Goal: Task Accomplishment & Management: Manage account settings

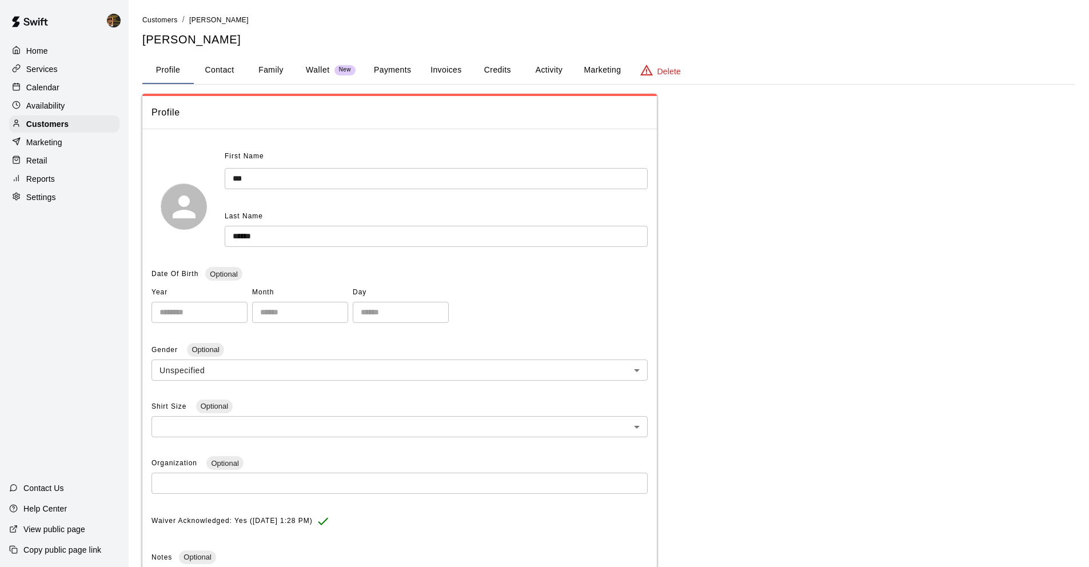
click at [63, 93] on div "Calendar" at bounding box center [64, 87] width 110 height 17
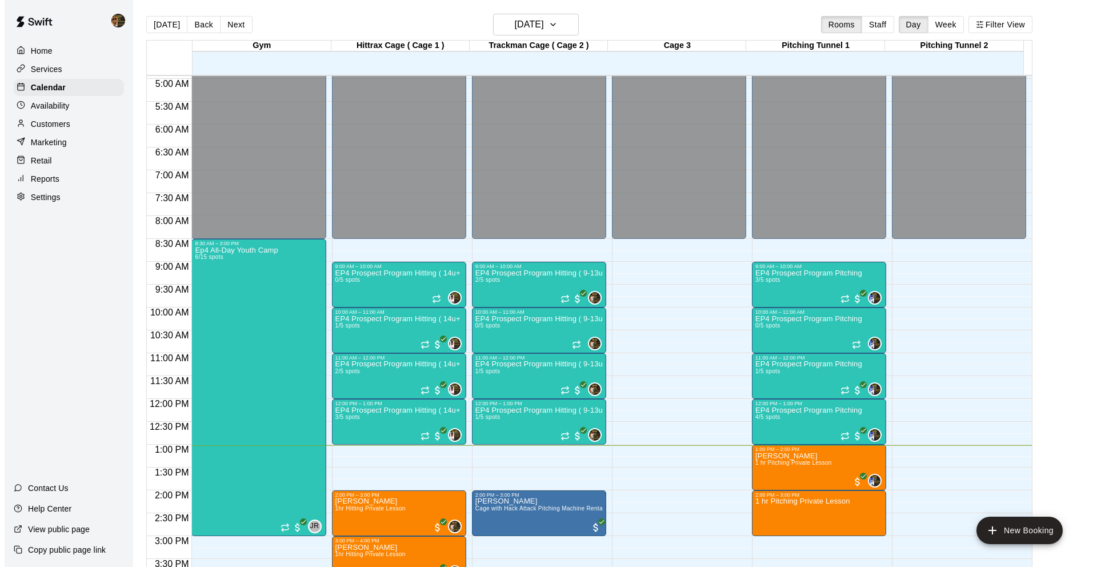
scroll to position [306, 0]
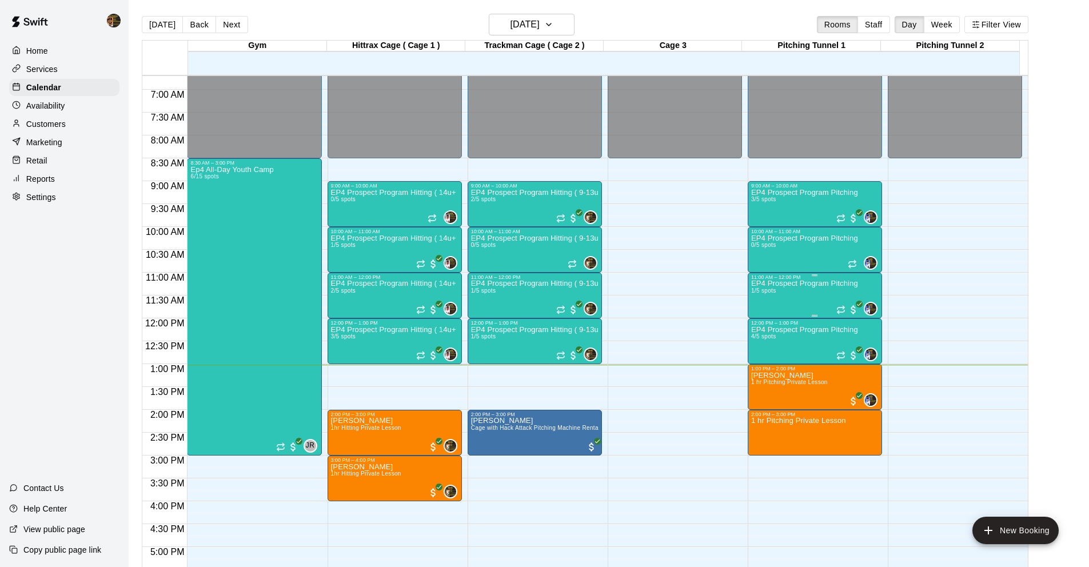
click at [789, 297] on div "EP4 Prospect Program Pitching 1/5 spots" at bounding box center [804, 563] width 107 height 567
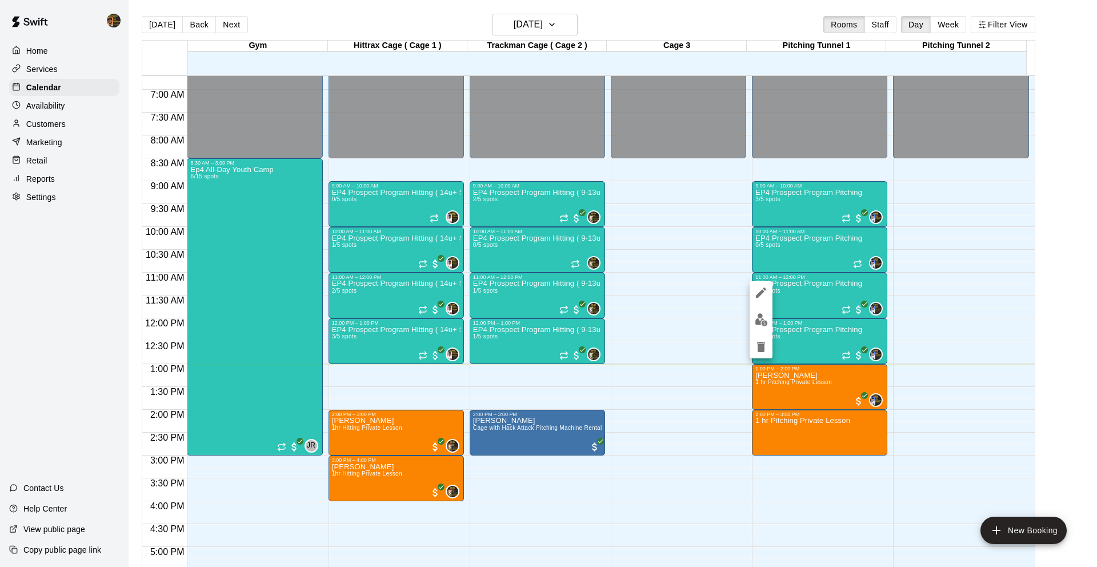
click at [763, 316] on img "edit" at bounding box center [761, 319] width 13 height 13
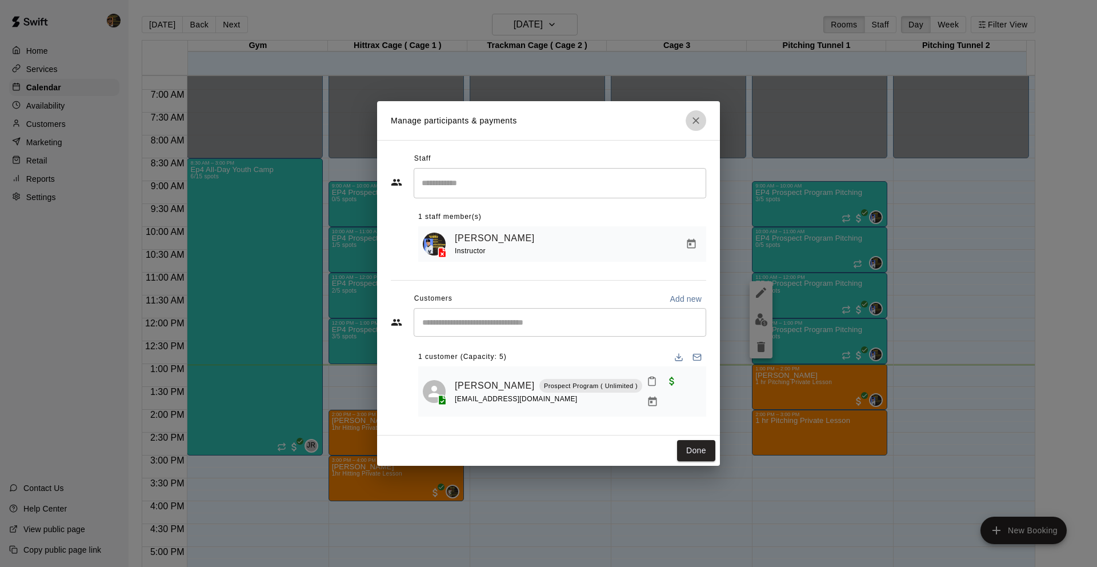
click at [692, 131] on button "Close" at bounding box center [696, 120] width 21 height 21
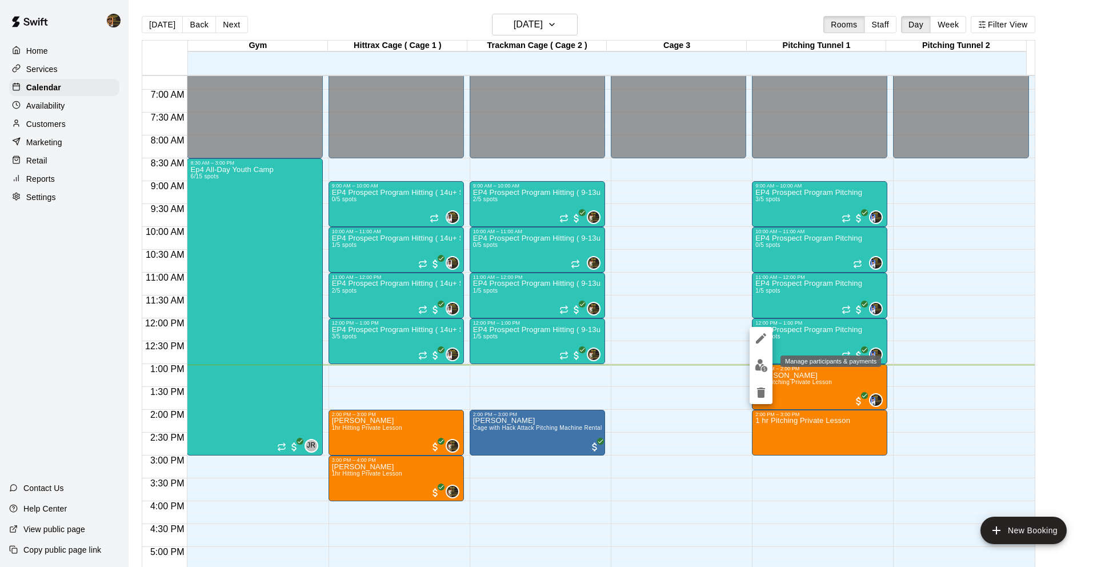
click at [756, 362] on img "edit" at bounding box center [761, 365] width 13 height 13
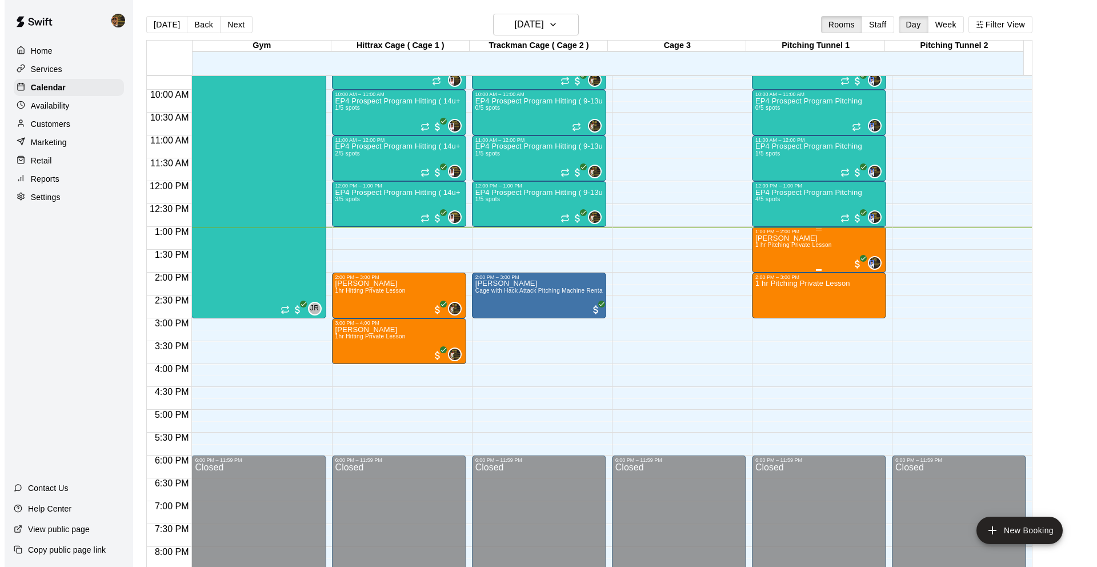
scroll to position [430, 0]
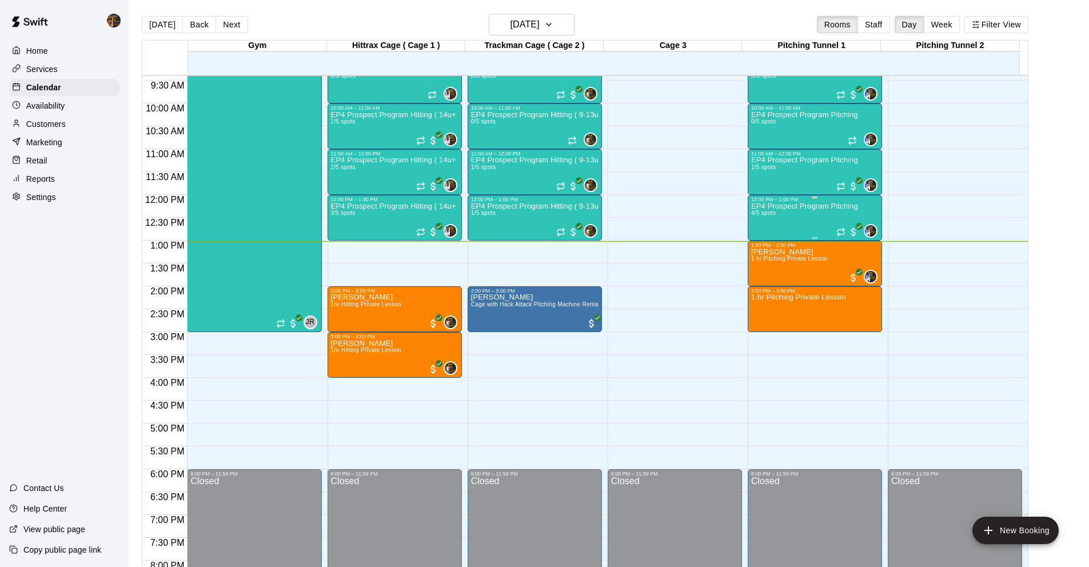
click at [784, 217] on div "EP4 Prospect Program Pitching 4/5 spots" at bounding box center [804, 485] width 107 height 567
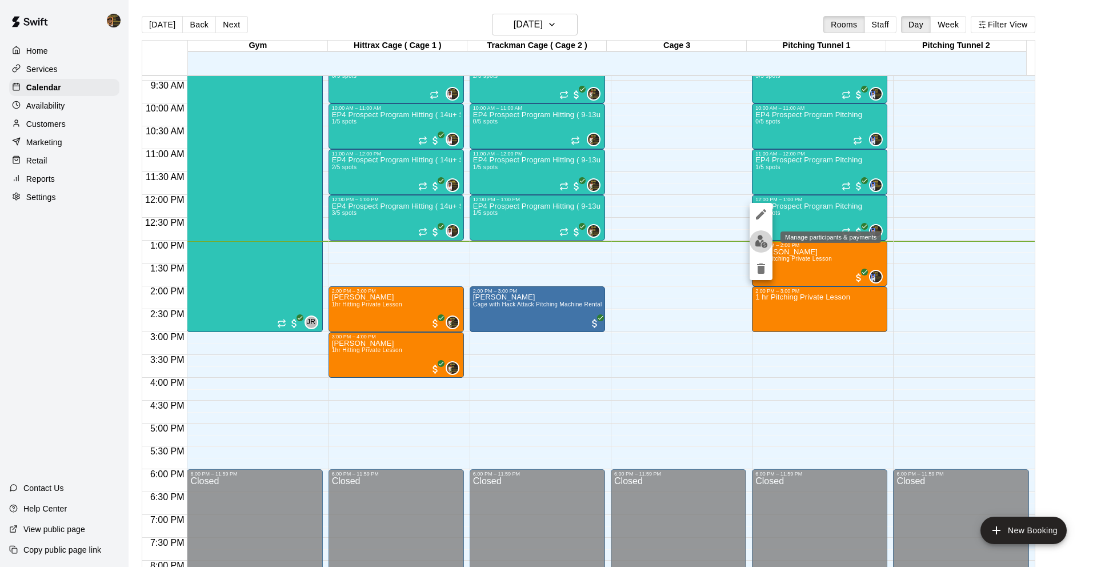
click at [762, 241] on img "edit" at bounding box center [761, 241] width 13 height 13
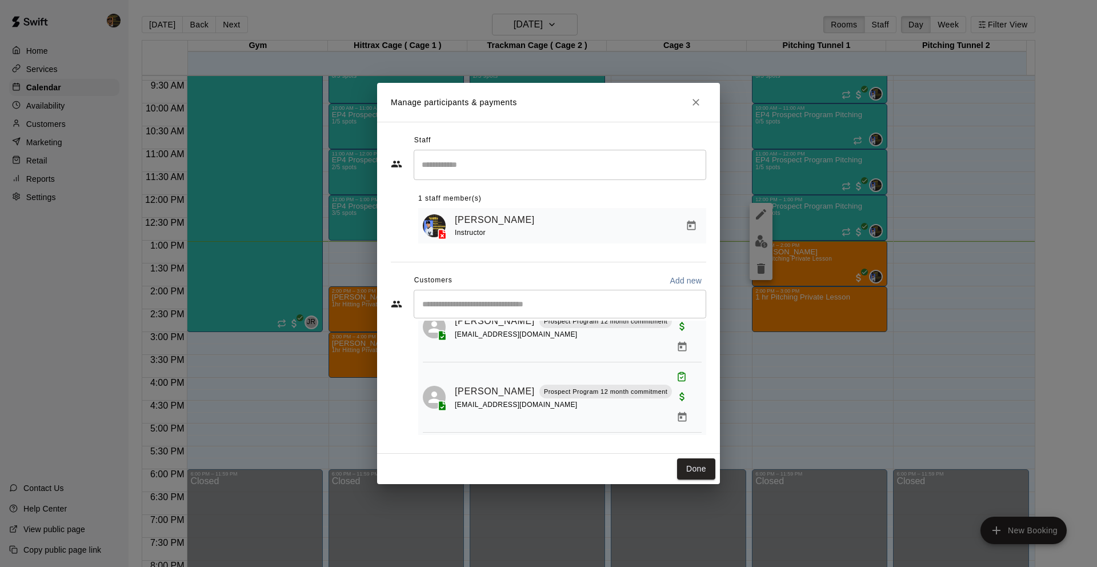
scroll to position [17, 0]
